Goal: Information Seeking & Learning: Learn about a topic

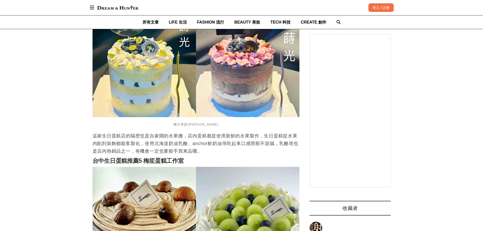
scroll to position [1040, 0]
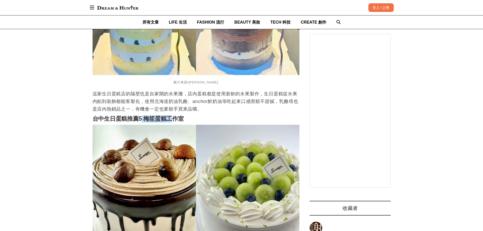
drag, startPoint x: 141, startPoint y: 114, endPoint x: 171, endPoint y: 114, distance: 30.2
click at [170, 115] on strong "台中生日蛋糕推薦5 梅笙蛋糕工作室" at bounding box center [138, 118] width 91 height 7
click at [171, 115] on strong "台中生日蛋糕推薦5 梅笙蛋糕工作室" at bounding box center [138, 118] width 91 height 7
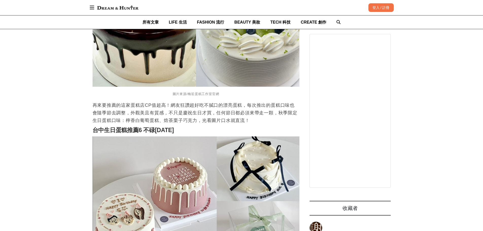
scroll to position [1268, 0]
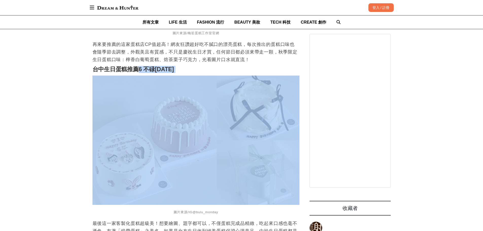
click at [183, 76] on img at bounding box center [196, 140] width 207 height 129
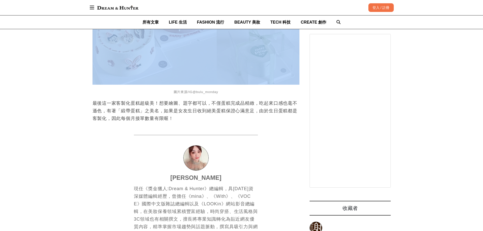
scroll to position [1395, 0]
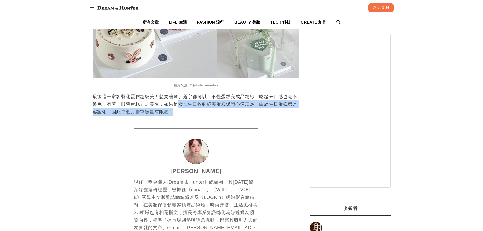
drag, startPoint x: 179, startPoint y: 103, endPoint x: 263, endPoint y: 103, distance: 83.9
click at [263, 103] on p "最後這一家客製化蛋糕超級美！想要繪圖、題字都可以，不僅蛋糕完成品精緻，吃起來口感也毫不遜色，有著「緞帶蛋糕」之美名，如果是女友生日收到絕美蛋糕保證心滿意足，由…" at bounding box center [196, 104] width 207 height 23
drag, startPoint x: 230, startPoint y: 103, endPoint x: 146, endPoint y: 97, distance: 85.0
click at [146, 97] on p "最後這一家客製化蛋糕超級美！想要繪圖、題字都可以，不僅蛋糕完成品精緻，吃起來口感也毫不遜色，有著「緞帶蛋糕」之美名，如果是女友生日收到絕美蛋糕保證心滿意足，由…" at bounding box center [196, 104] width 207 height 23
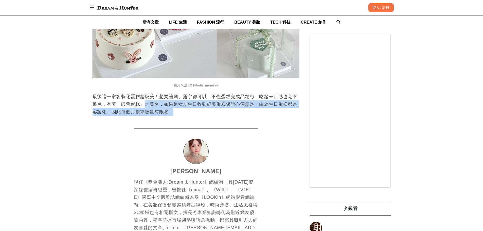
click at [146, 97] on p "最後這一家客製化蛋糕超級美！想要繪圖、題字都可以，不僅蛋糕完成品精緻，吃起來口感也毫不遜色，有著「緞帶蛋糕」之美名，如果是女友生日收到絕美蛋糕保證心滿意足，由…" at bounding box center [196, 104] width 207 height 23
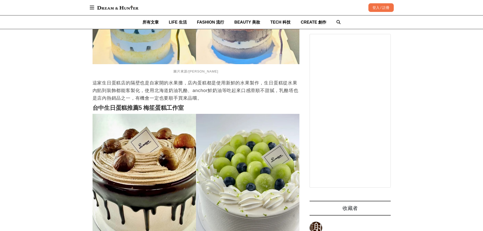
scroll to position [1040, 0]
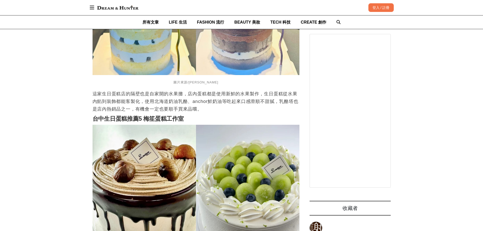
click at [30, 77] on div "首頁 / 美食旅行 [URL][DOMAIN_NAME] 收藏 6家台中生日蛋糕推薦！網美蛋糕、客製蛋糕通通有，在地人口碑好評，跟著訂不踩雷 [PERSON_…" at bounding box center [241, 59] width 483 height 2075
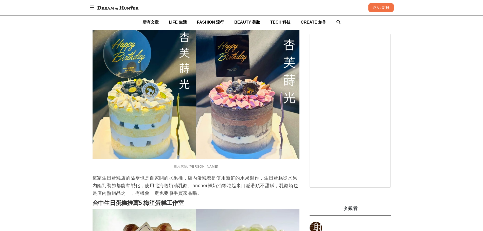
scroll to position [964, 0]
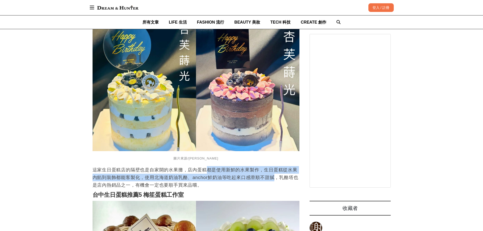
drag, startPoint x: 217, startPoint y: 167, endPoint x: 276, endPoint y: 174, distance: 58.8
click at [276, 174] on p "這家生日蛋糕店的隔壁也是自家開的水果攤，店內蛋糕都是使用新鮮的水果製作，生日蛋糕從水果內餡到裝飾都能客製化，使用北海道奶油乳酪、anchor鮮奶油等吃起來口感…" at bounding box center [196, 177] width 207 height 23
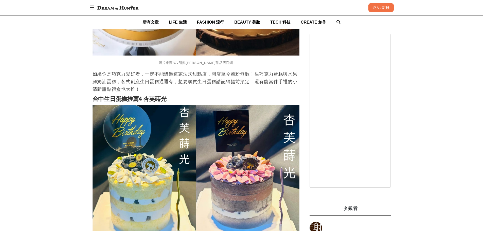
scroll to position [862, 0]
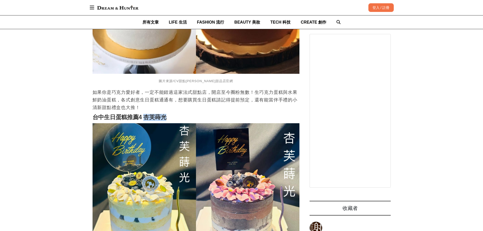
drag, startPoint x: 174, startPoint y: 111, endPoint x: 145, endPoint y: 113, distance: 29.3
click at [145, 114] on h2 "台中生日蛋糕推薦4 杏芙蒔光" at bounding box center [196, 117] width 207 height 7
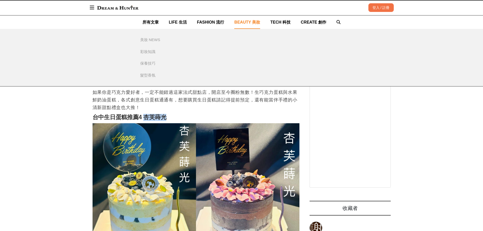
copy strong "[PERSON_NAME]"
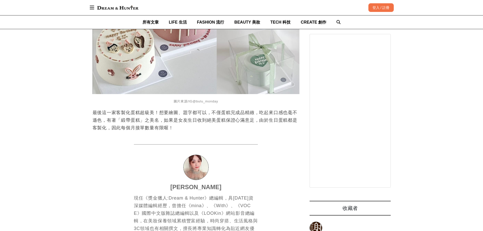
scroll to position [1572, 0]
